Goal: Task Accomplishment & Management: Use online tool/utility

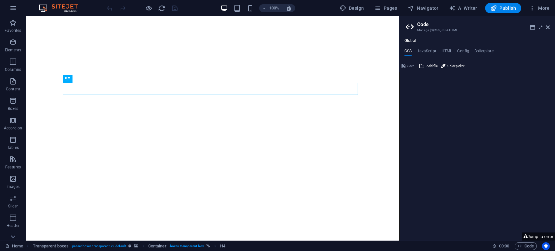
type textarea "// Banner -- copyed on every page"
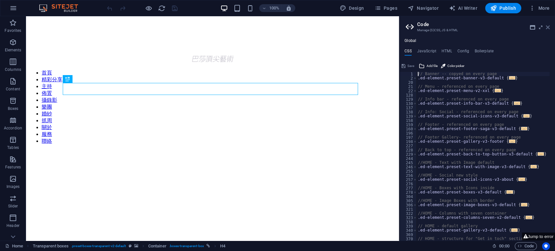
click at [547, 26] on icon at bounding box center [548, 27] width 4 height 5
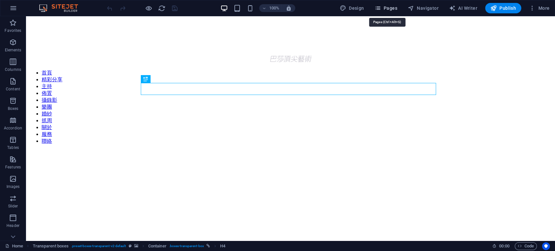
drag, startPoint x: 379, startPoint y: 5, endPoint x: 383, endPoint y: 1, distance: 5.8
click at [380, 5] on icon "button" at bounding box center [378, 8] width 7 height 7
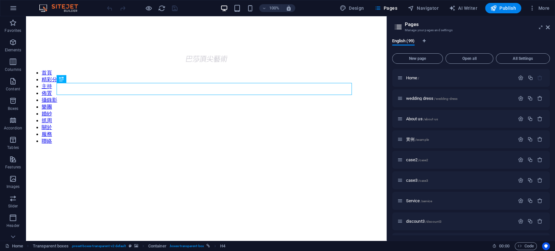
drag, startPoint x: 550, startPoint y: 79, endPoint x: 553, endPoint y: 86, distance: 7.0
click at [553, 86] on div "English (99) New page Open all All Settings Home / wedding dress /wedding-dress…" at bounding box center [471, 137] width 169 height 208
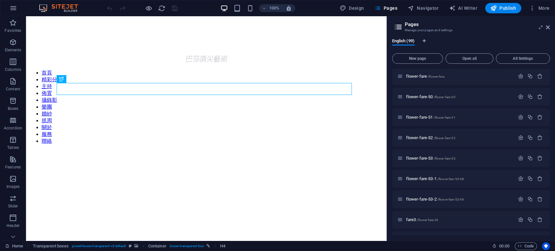
scroll to position [398, 0]
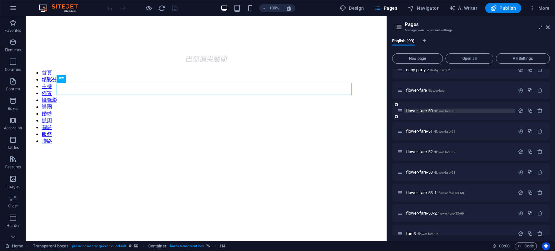
click at [473, 109] on p "flower-fare-50 /flower-fare-50" at bounding box center [459, 111] width 107 height 4
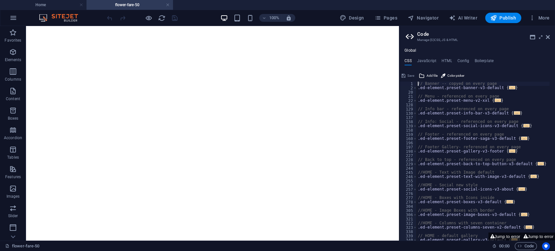
click at [551, 36] on aside "Code Manage (S)CSS, JS & HTML Global CSS JavaScript HTML Config Boilerplate // …" at bounding box center [477, 133] width 156 height 215
click at [548, 36] on icon at bounding box center [548, 36] width 4 height 5
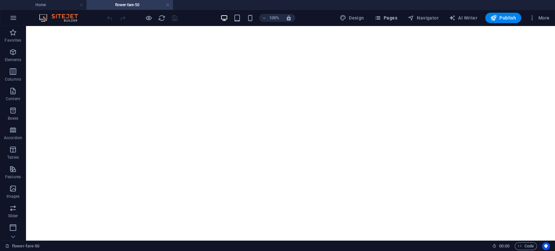
click at [393, 18] on span "Pages" at bounding box center [386, 18] width 23 height 7
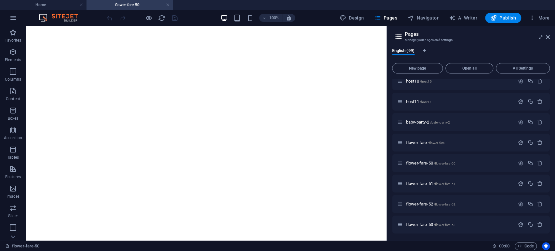
scroll to position [374, 0]
click at [463, 164] on p "flower-fare-51 /flower-fare-51" at bounding box center [459, 165] width 107 height 4
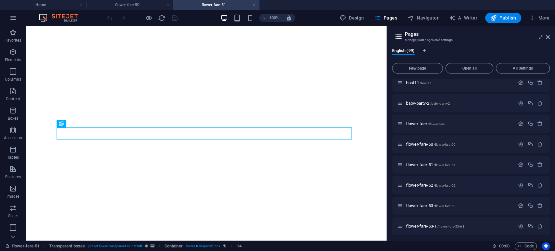
scroll to position [0, 0]
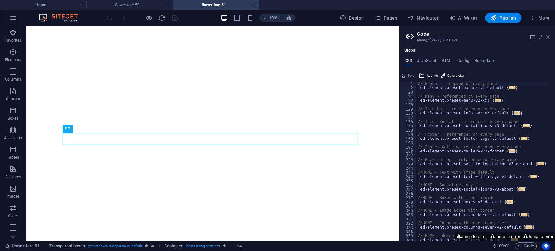
click at [547, 37] on icon at bounding box center [548, 36] width 4 height 5
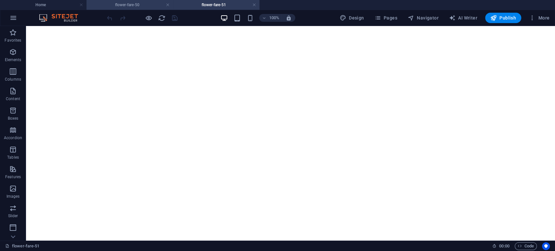
click at [136, 6] on h4 "flower-fare-50" at bounding box center [130, 4] width 87 height 7
